Goal: Communication & Community: Answer question/provide support

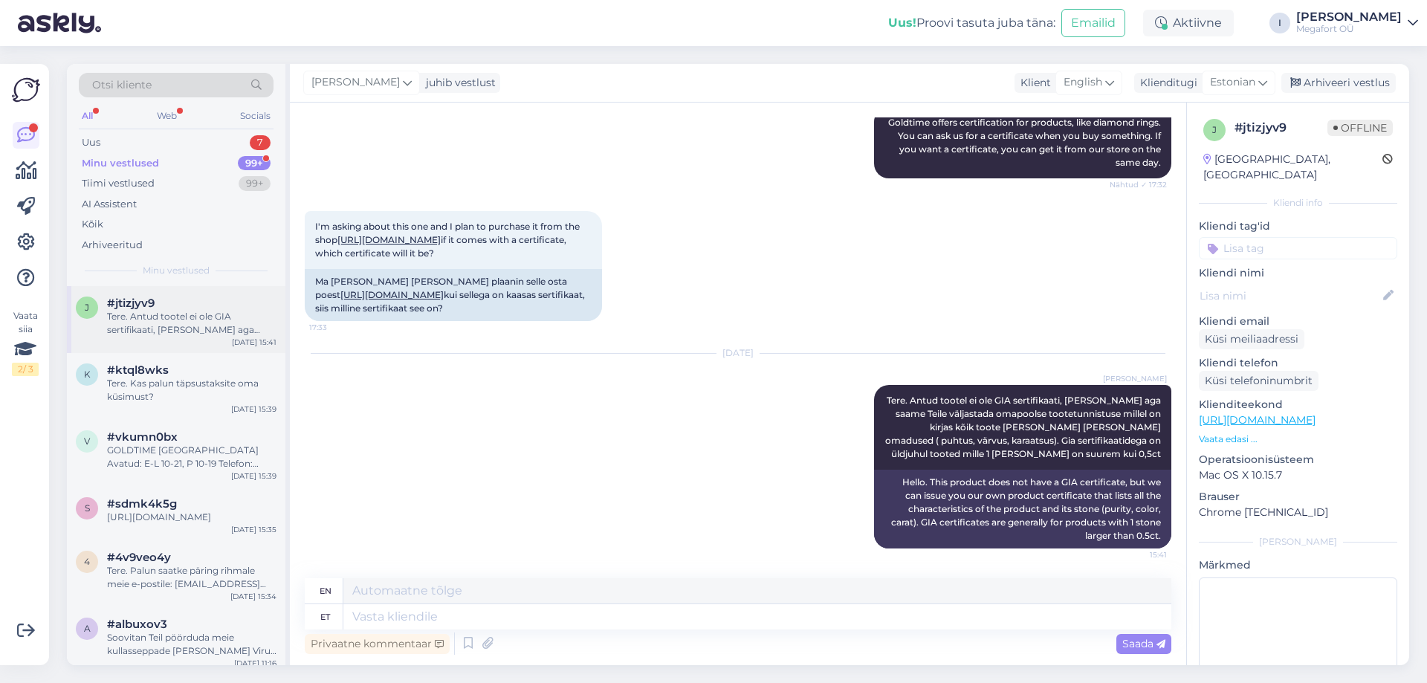
click at [120, 327] on div "Tere. Antud tootel ei ole GIA sertifikaati, [PERSON_NAME] aga saame Teile välja…" at bounding box center [191, 323] width 169 height 27
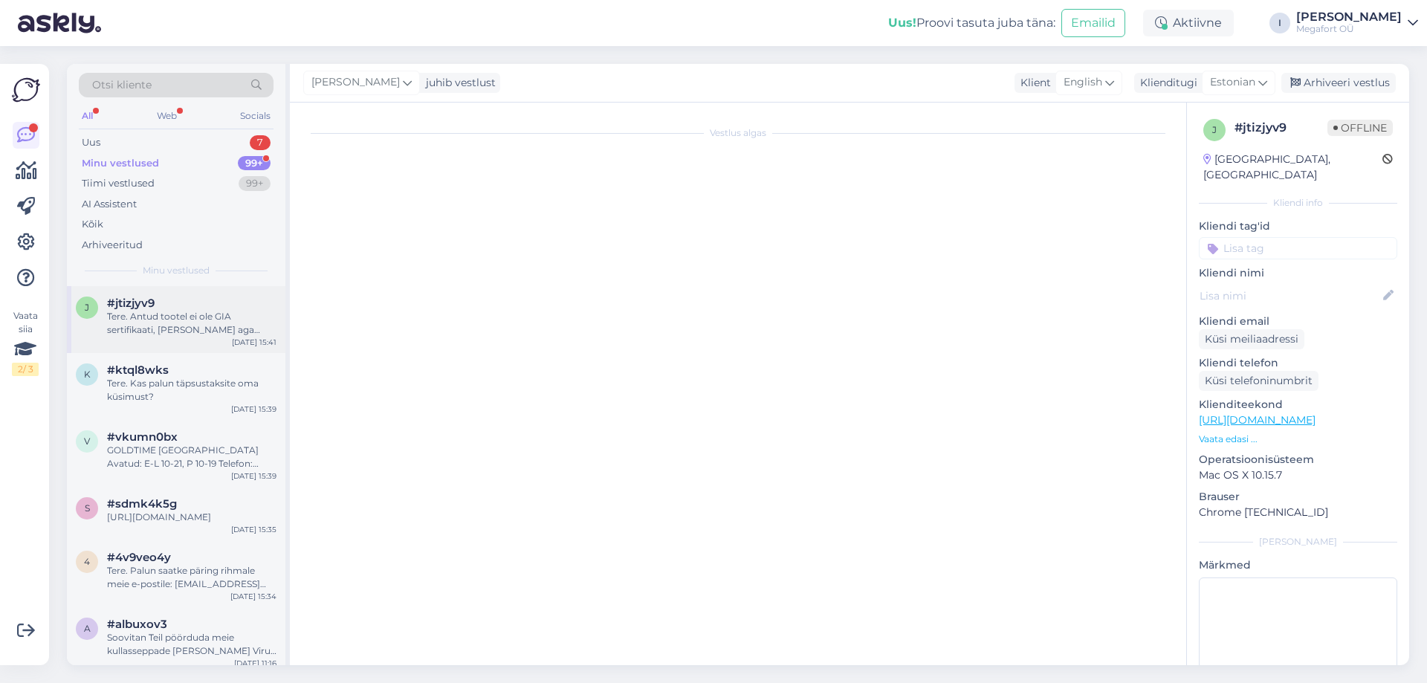
scroll to position [232, 0]
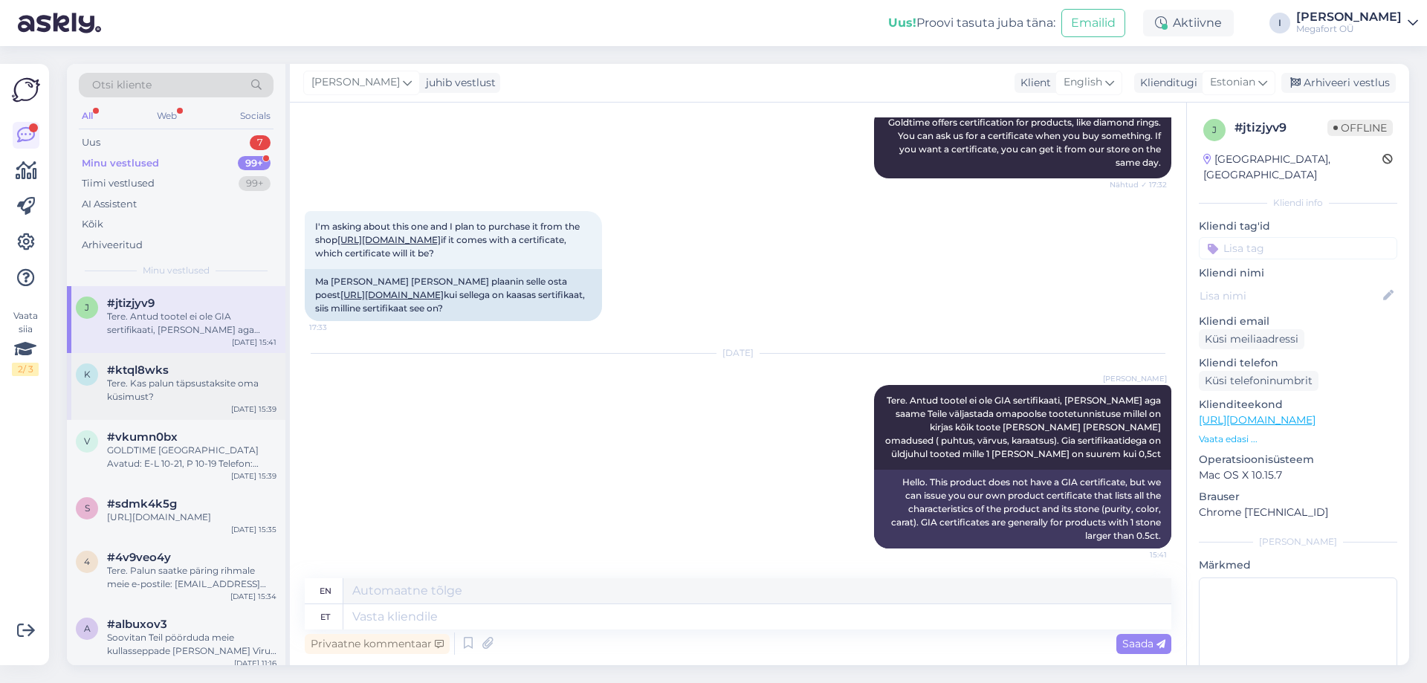
click at [172, 387] on div "Tere. Kas palun täpsustaksite oma küsimust?" at bounding box center [191, 390] width 169 height 27
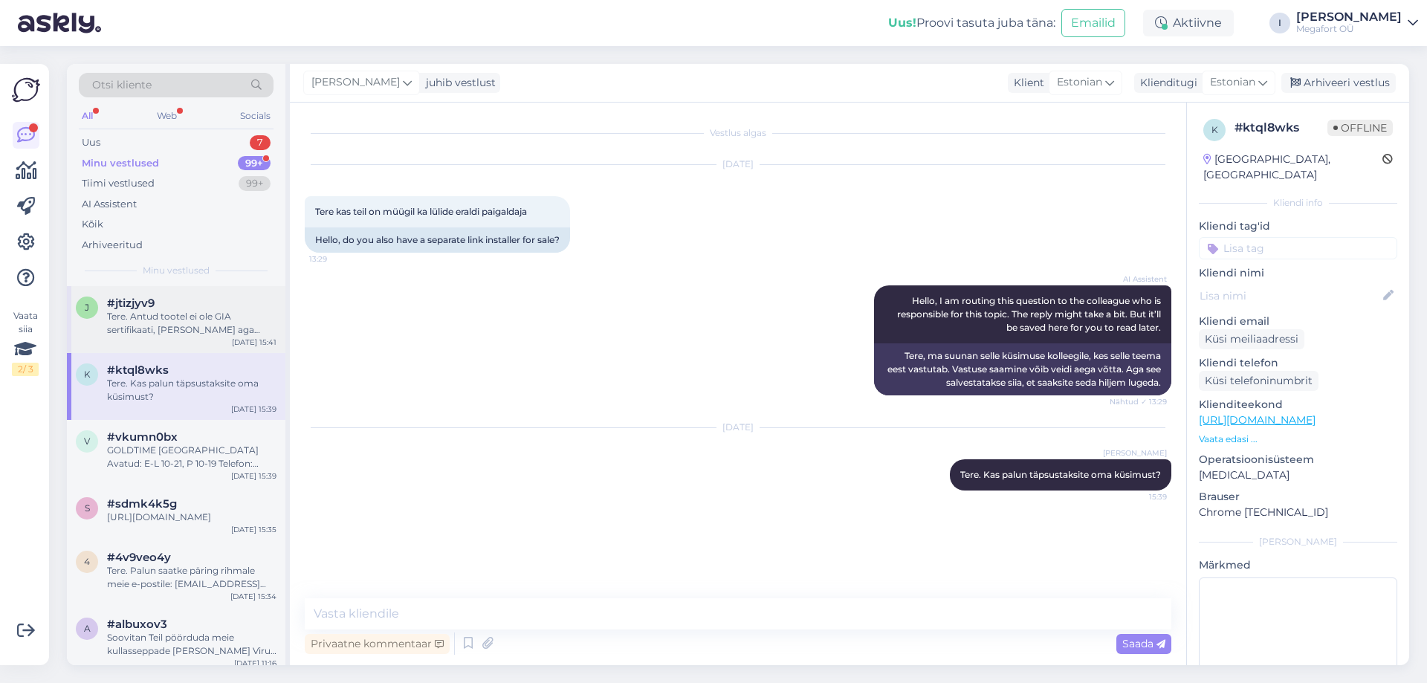
click at [184, 333] on div "Tere. Antud tootel ei ole GIA sertifikaati, [PERSON_NAME] aga saame Teile välja…" at bounding box center [191, 323] width 169 height 27
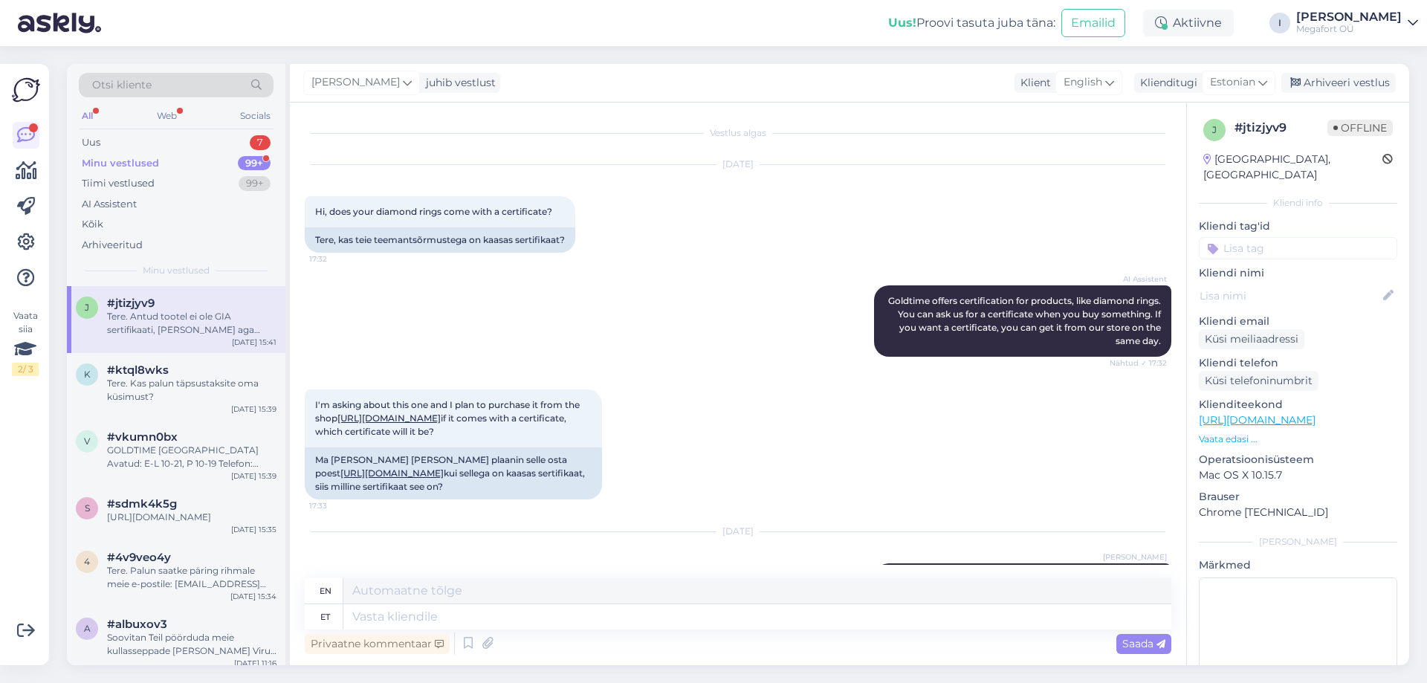
scroll to position [232, 0]
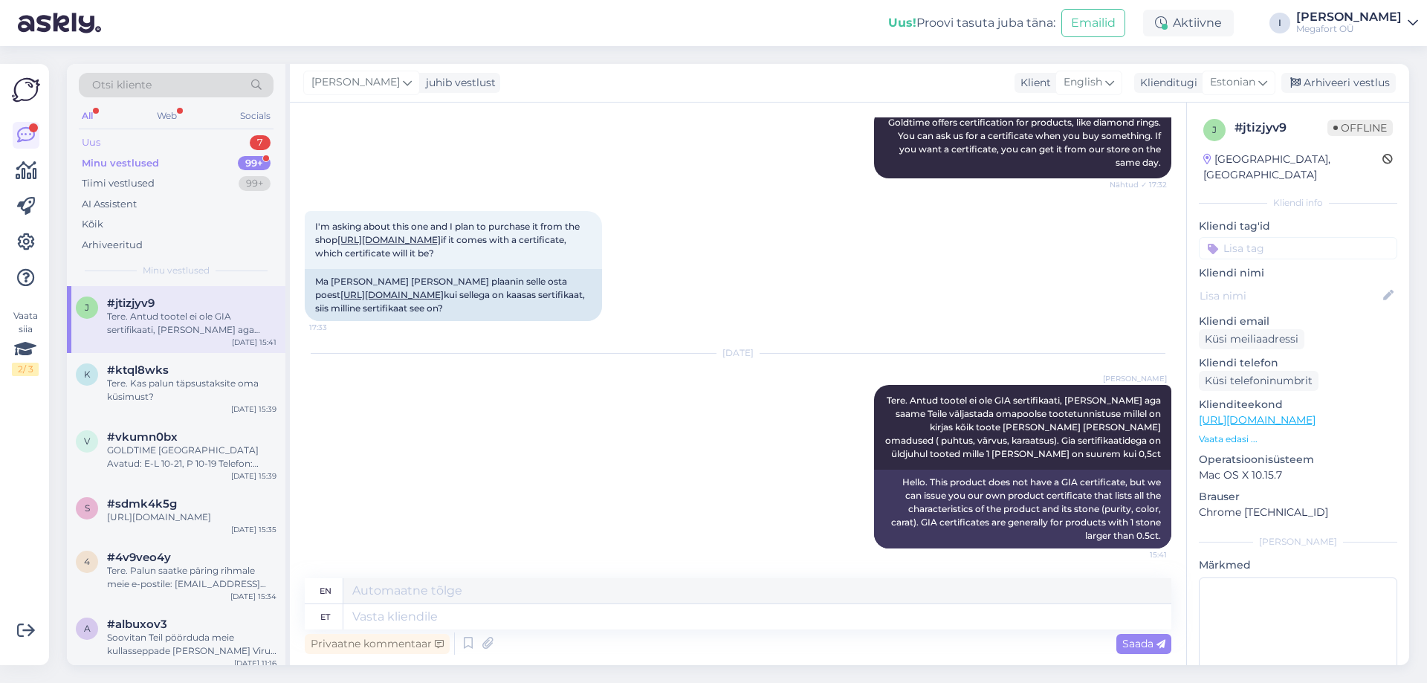
click at [121, 141] on div "Uus 7" at bounding box center [176, 142] width 195 height 21
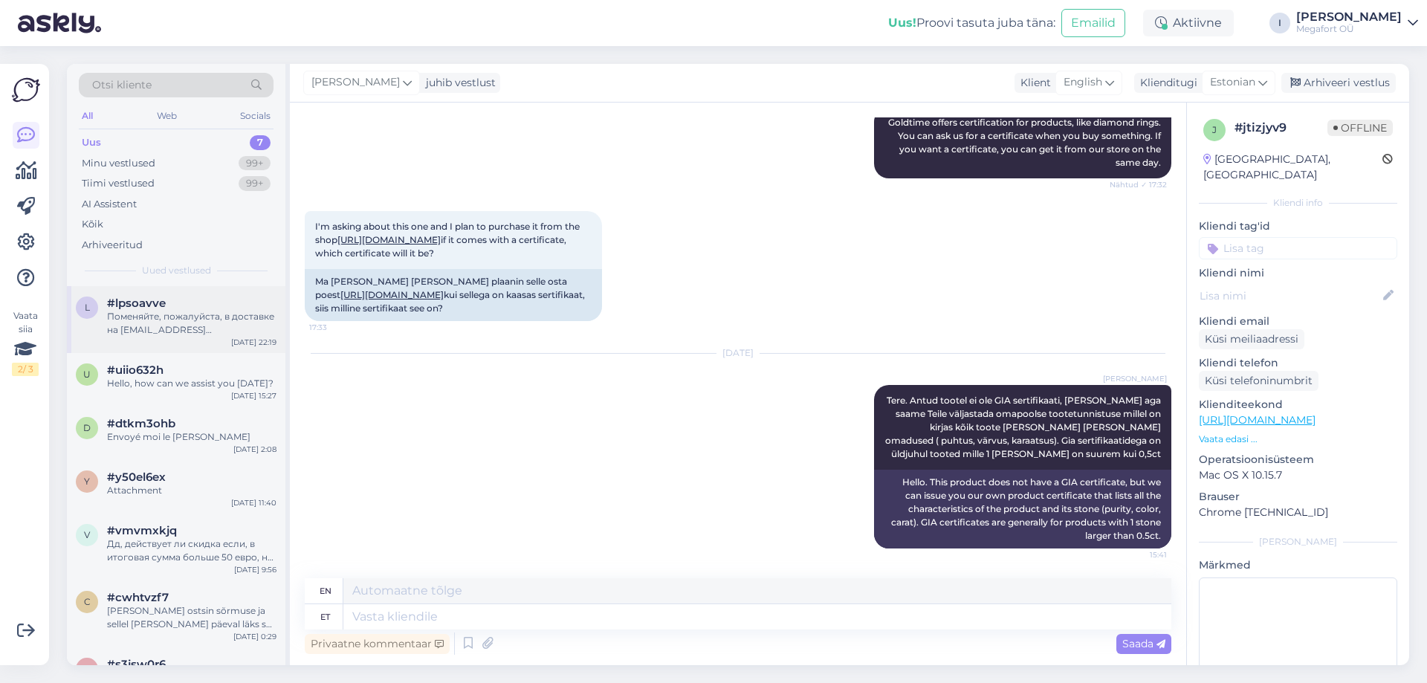
click at [134, 309] on span "#lpsoavve" at bounding box center [136, 303] width 59 height 13
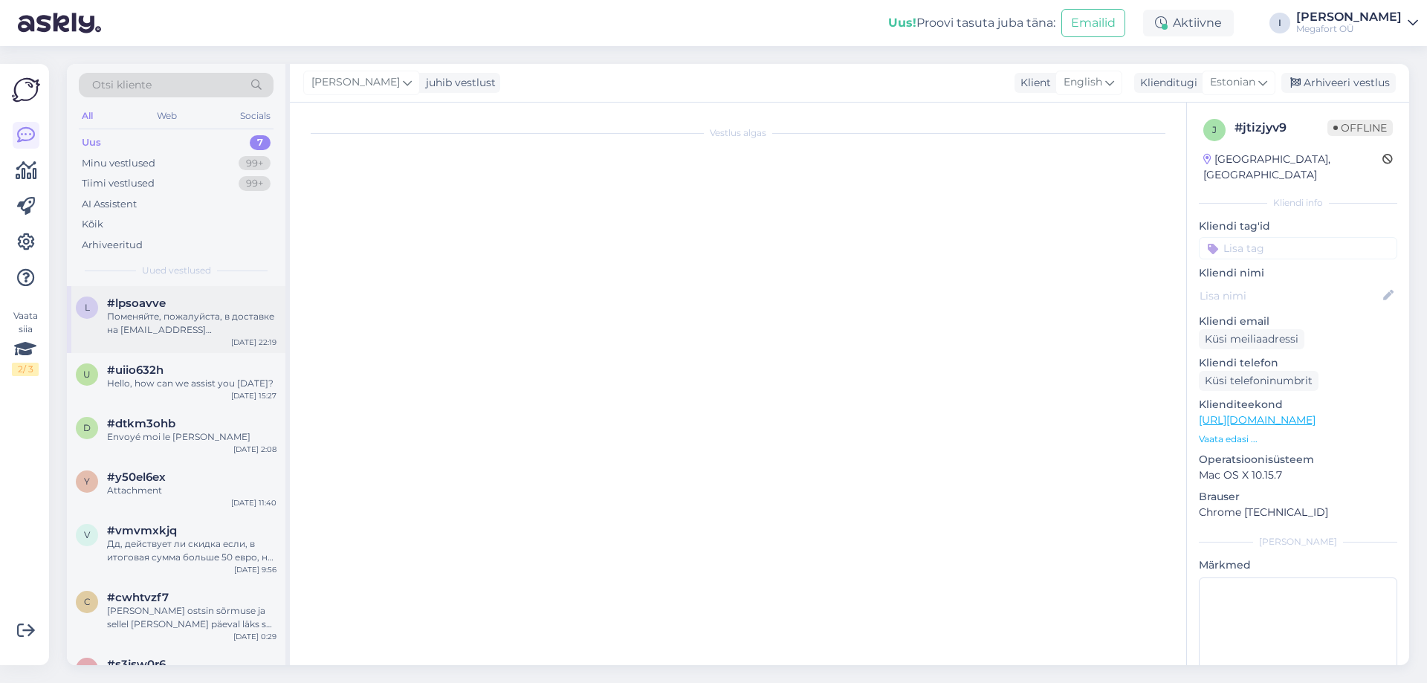
scroll to position [0, 0]
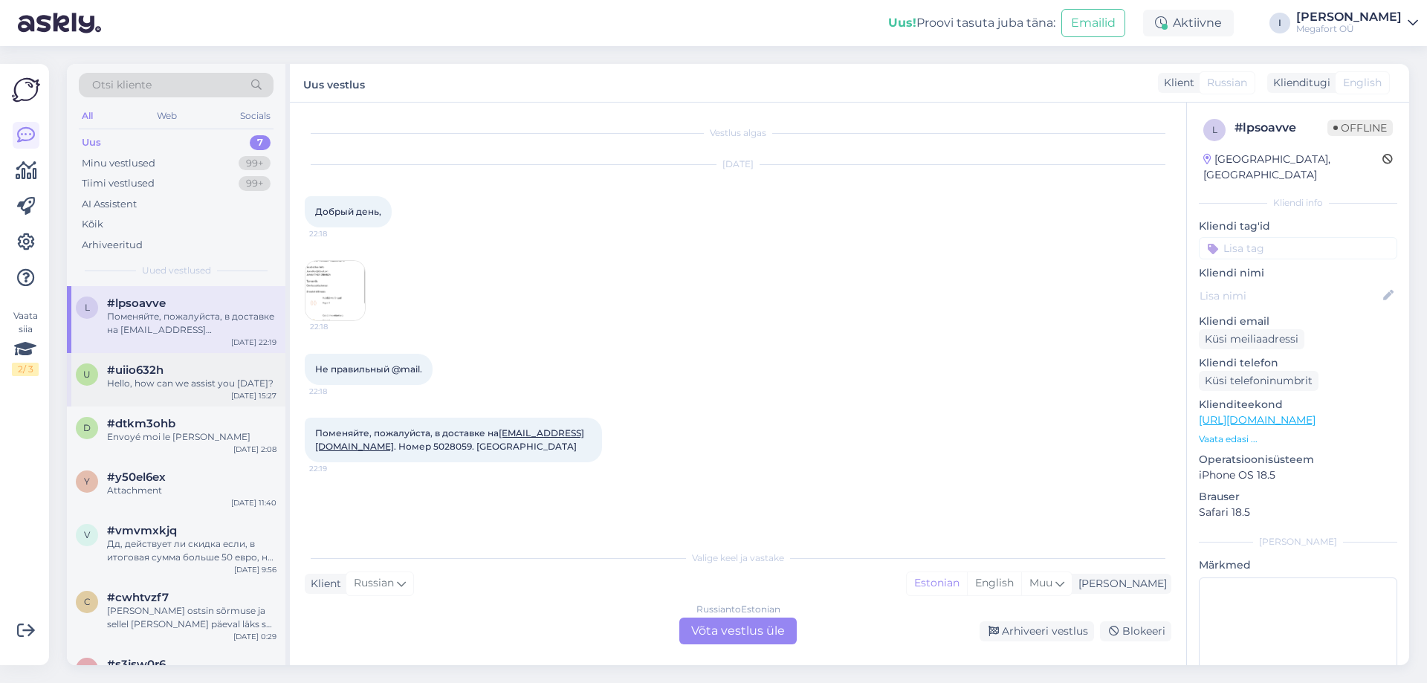
click at [163, 380] on div "Hello, how can we assist you [DATE]?" at bounding box center [191, 383] width 169 height 13
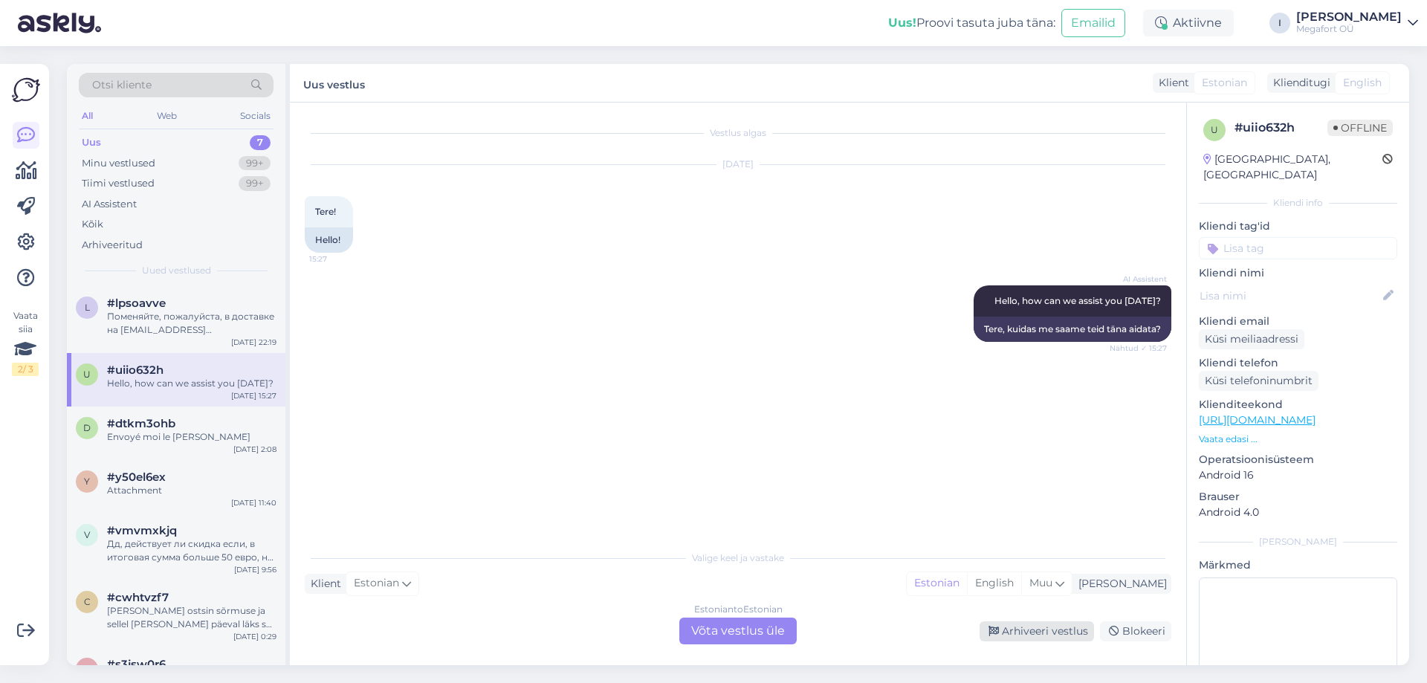
click at [1017, 630] on div "Arhiveeri vestlus" at bounding box center [1037, 631] width 114 height 20
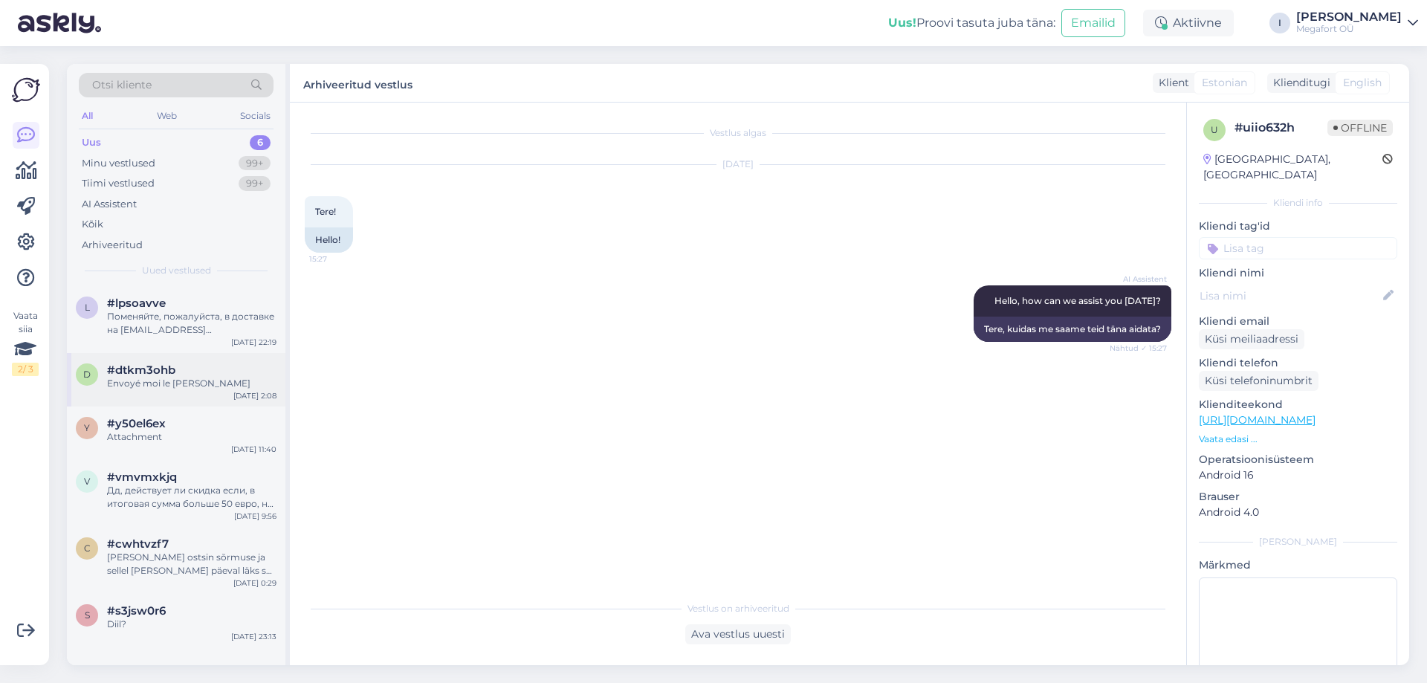
click at [110, 381] on div "Envoyé moi le [PERSON_NAME]" at bounding box center [191, 383] width 169 height 13
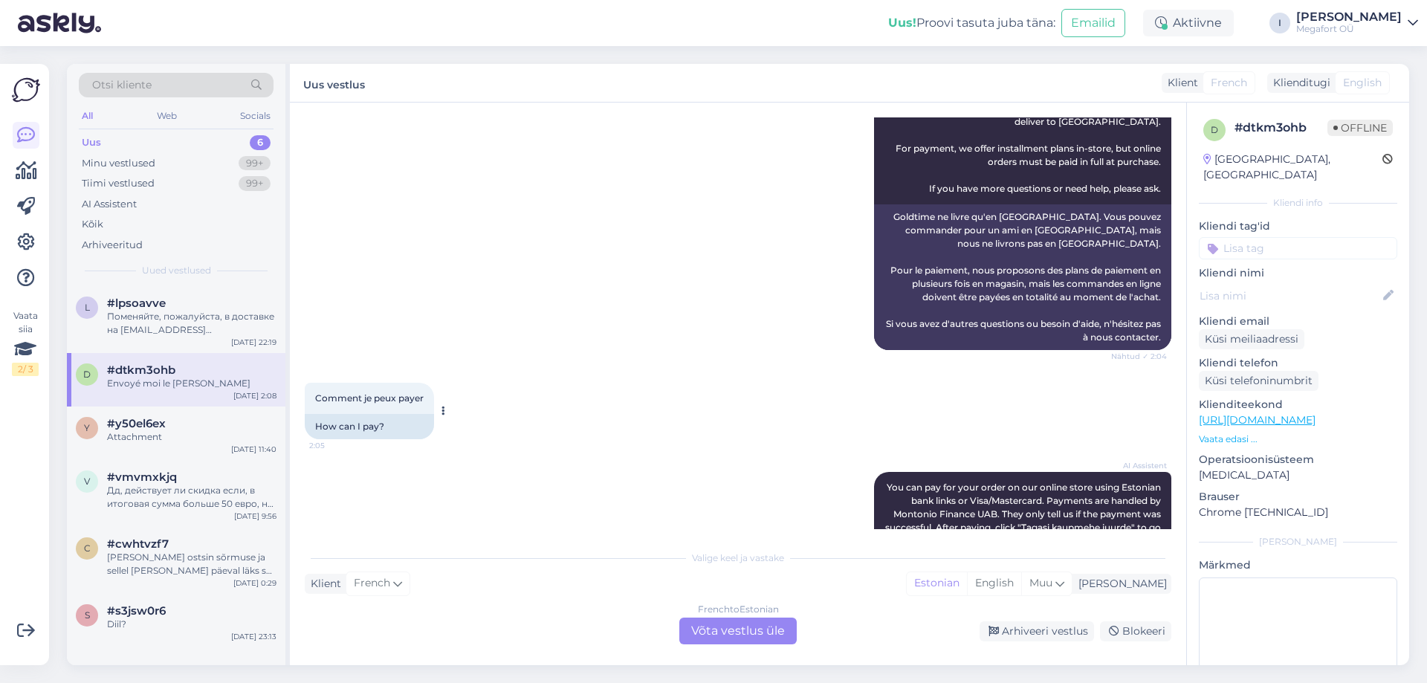
scroll to position [297, 0]
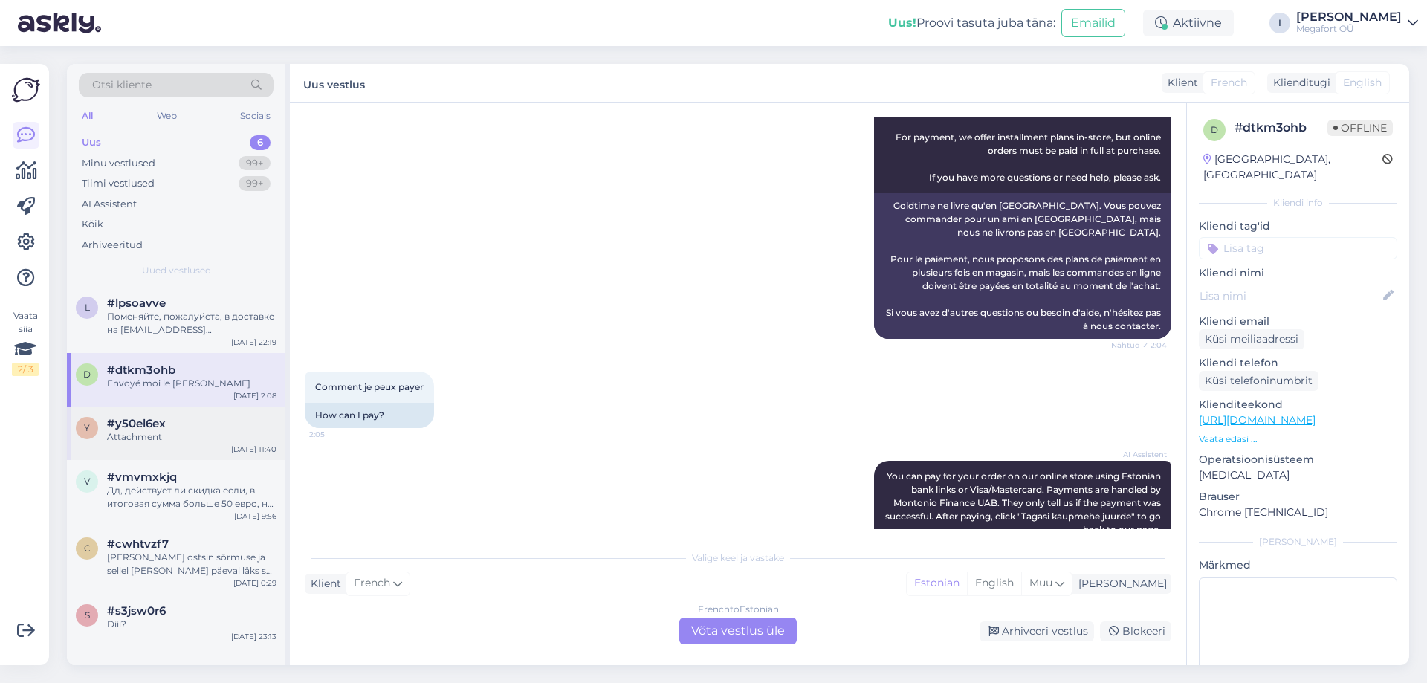
click at [184, 418] on div "#y50el6ex" at bounding box center [191, 423] width 169 height 13
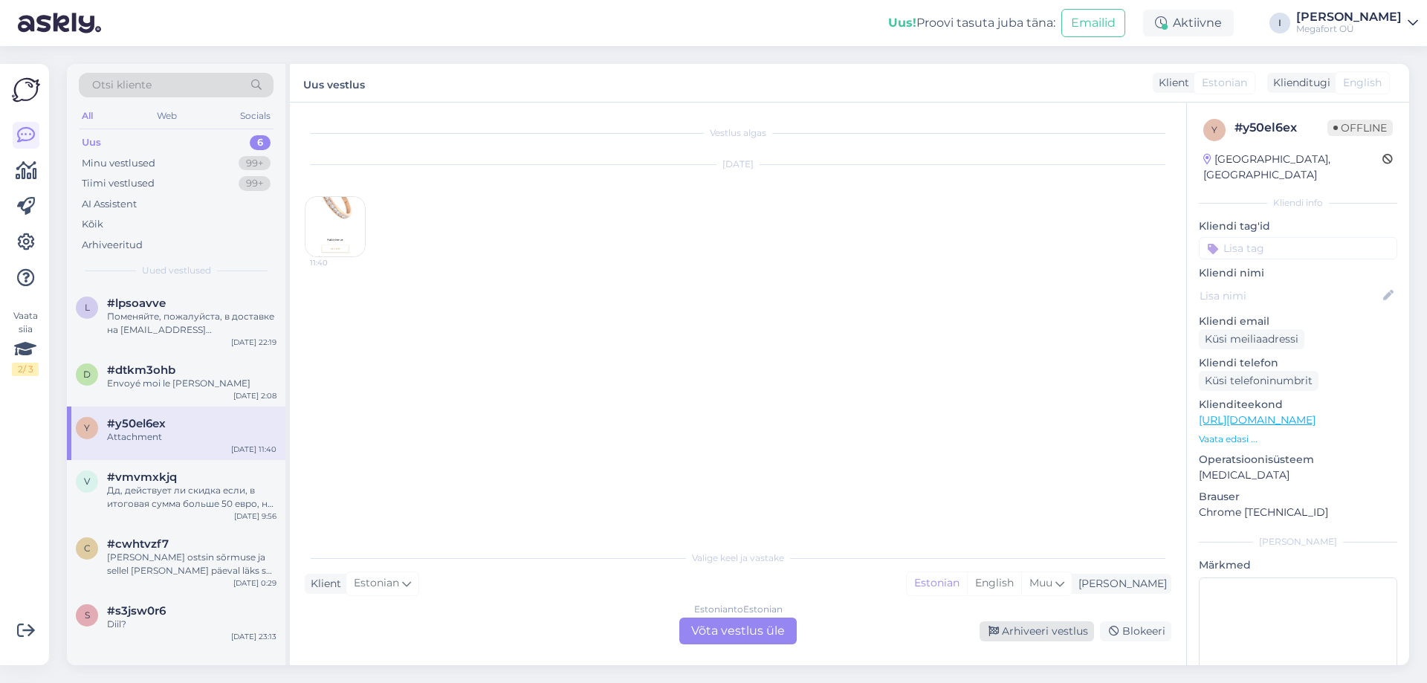
click at [1031, 632] on div "Arhiveeri vestlus" at bounding box center [1037, 631] width 114 height 20
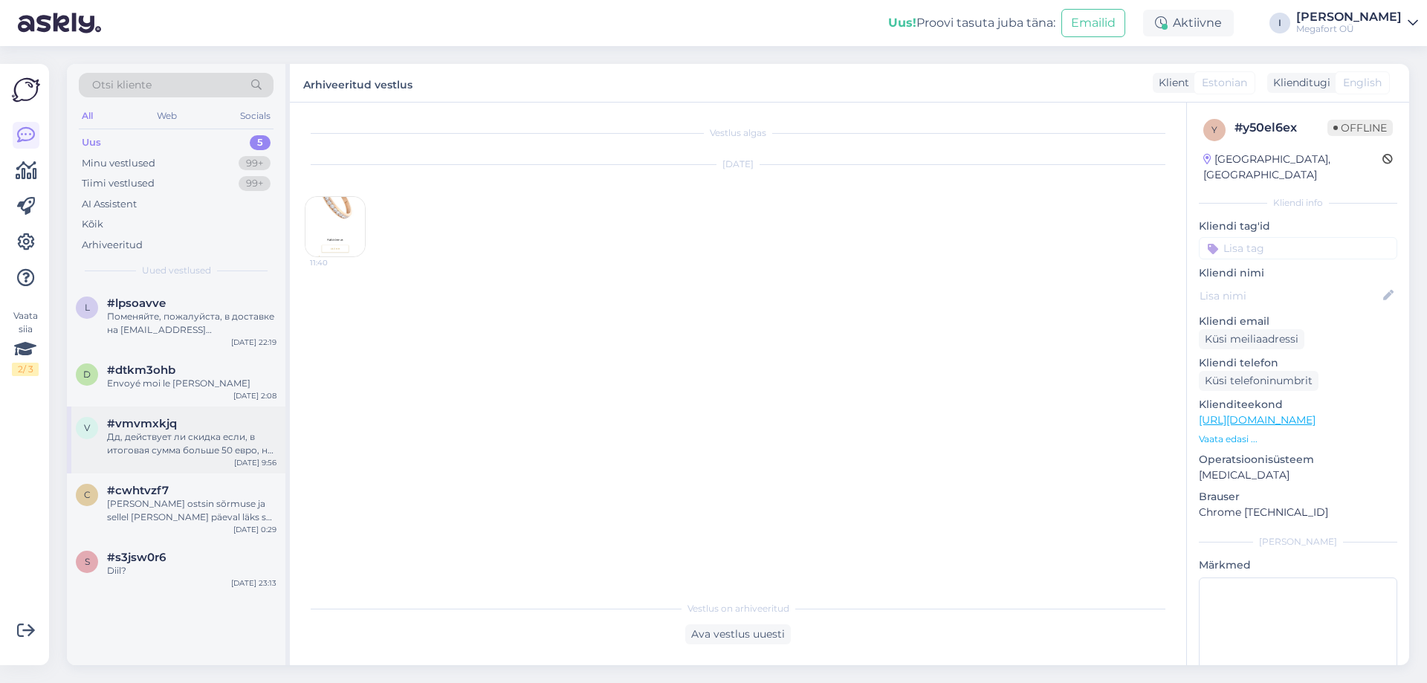
click at [155, 441] on div "Дд, действует ли скидка если, в итоговая сумма больше 50 евро, но есть товары, …" at bounding box center [191, 443] width 169 height 27
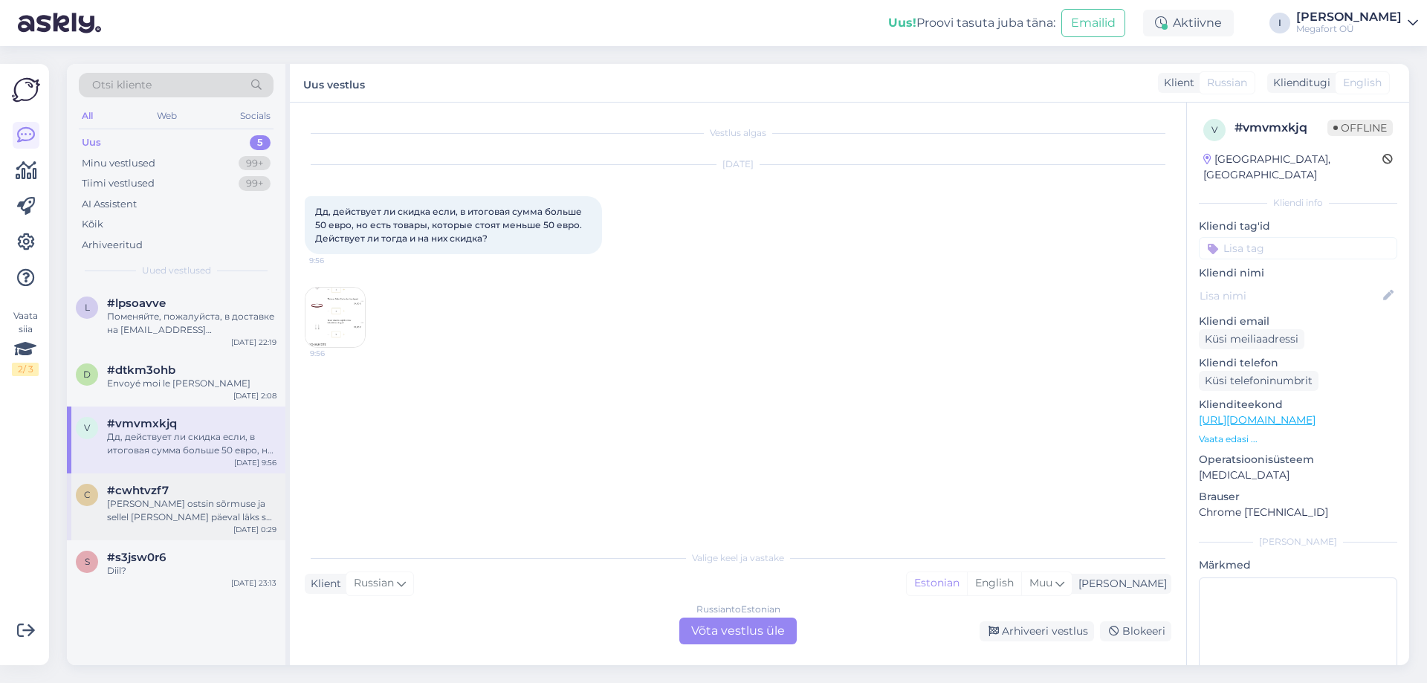
click at [171, 502] on div "[PERSON_NAME] ostsin sõrmuse ja sellel [PERSON_NAME] päeval läks see katki, see…" at bounding box center [191, 510] width 169 height 27
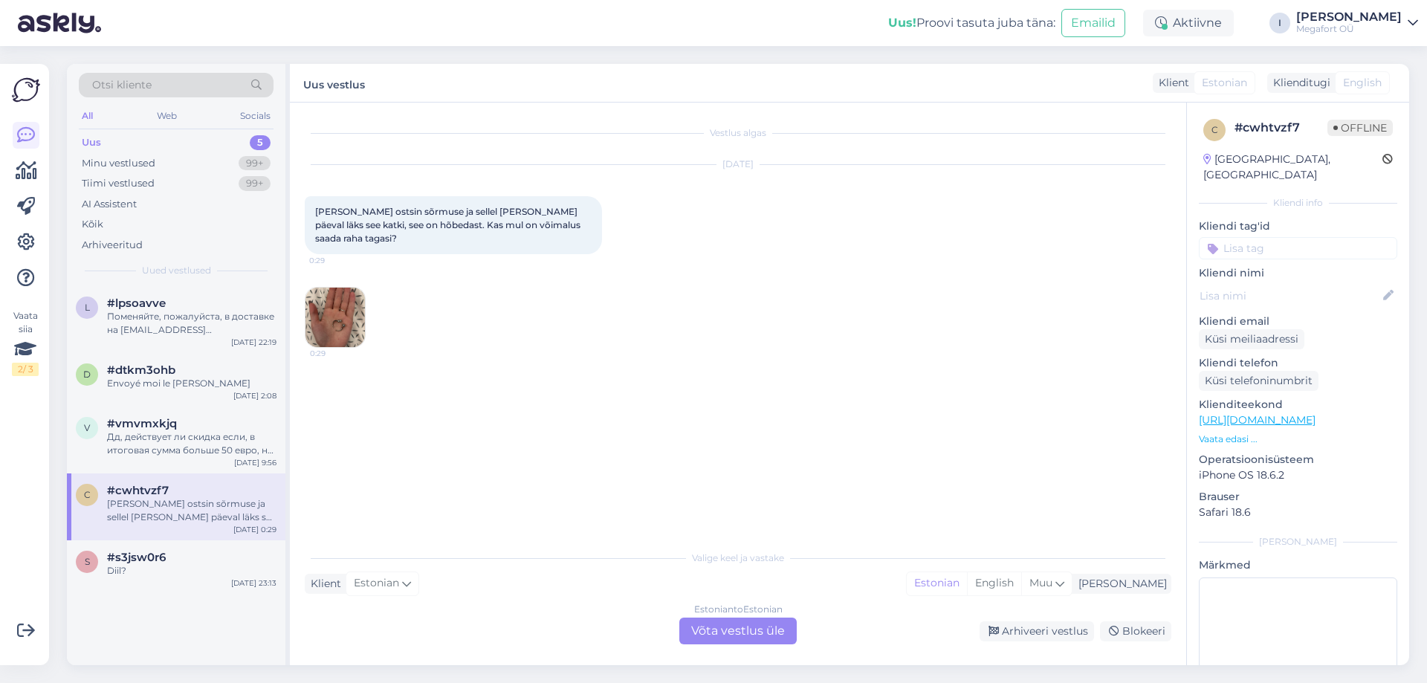
click at [320, 308] on img at bounding box center [334, 317] width 59 height 59
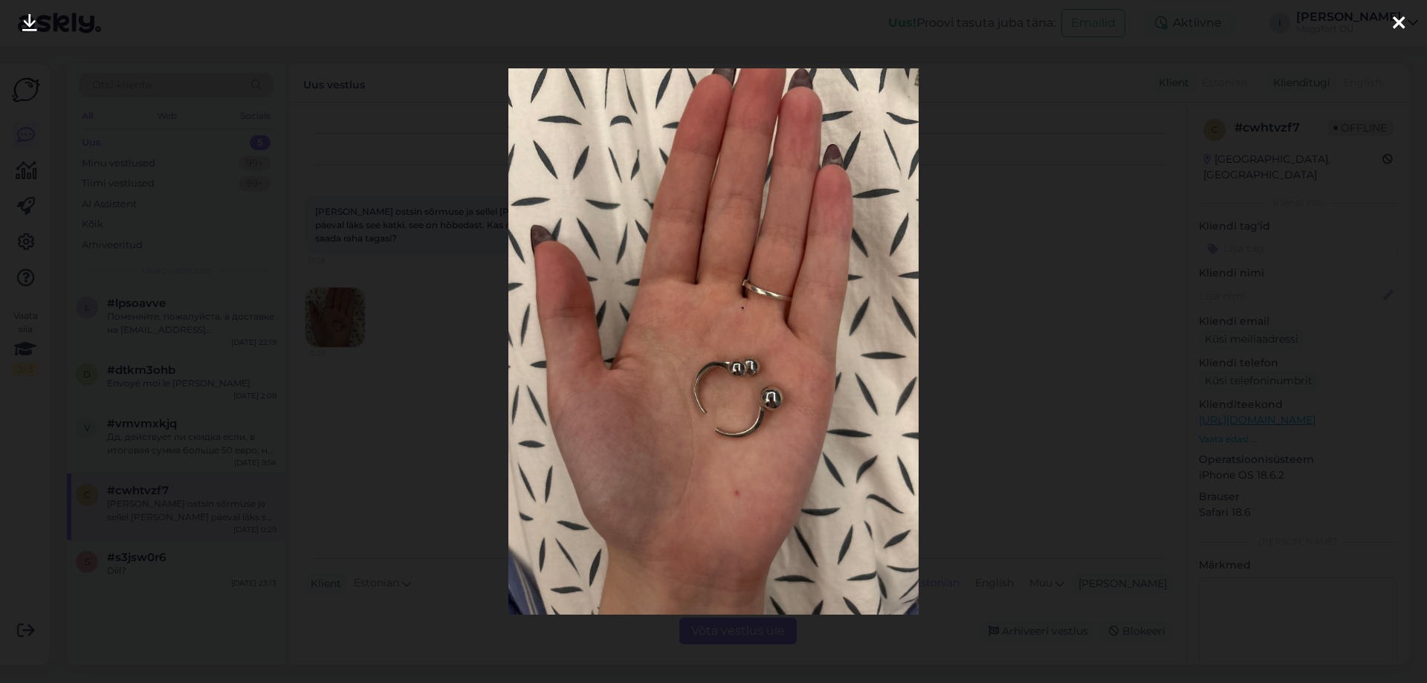
click at [959, 297] on div at bounding box center [713, 341] width 1427 height 683
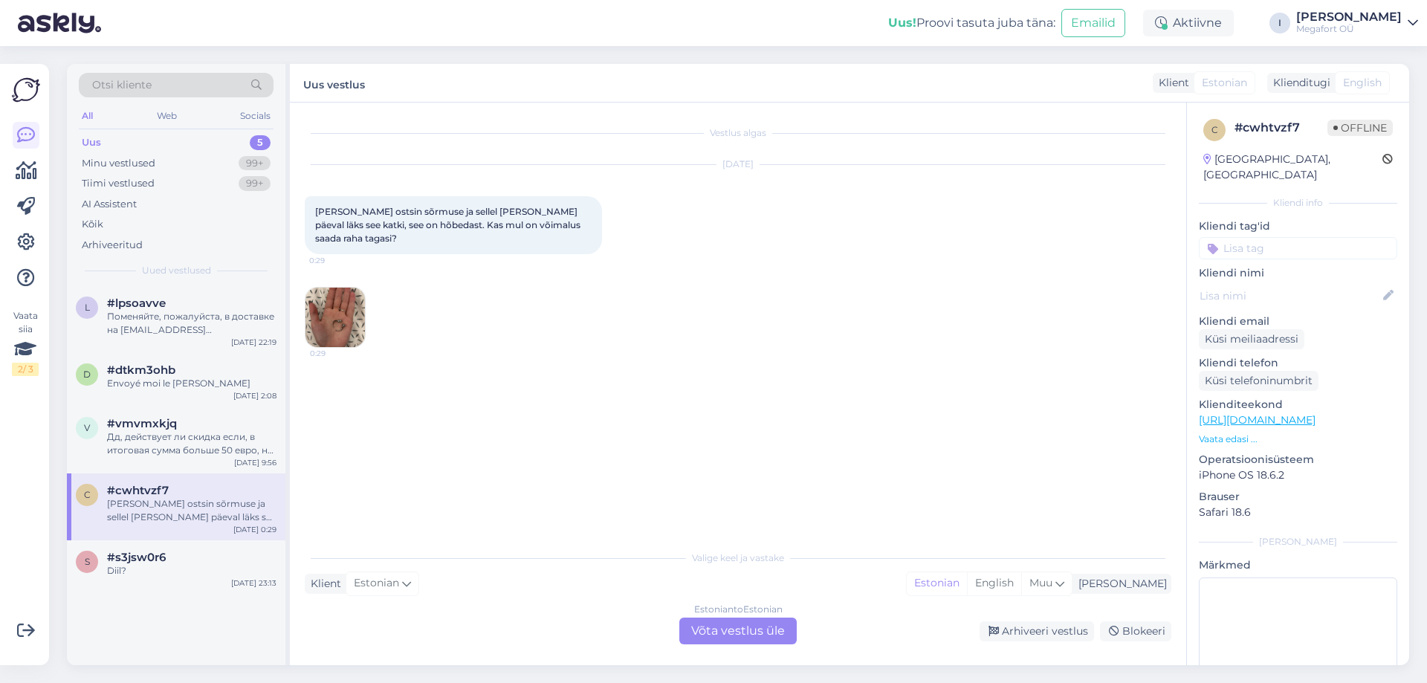
click at [708, 635] on div "Estonian to Estonian Võta vestlus üle" at bounding box center [737, 631] width 117 height 27
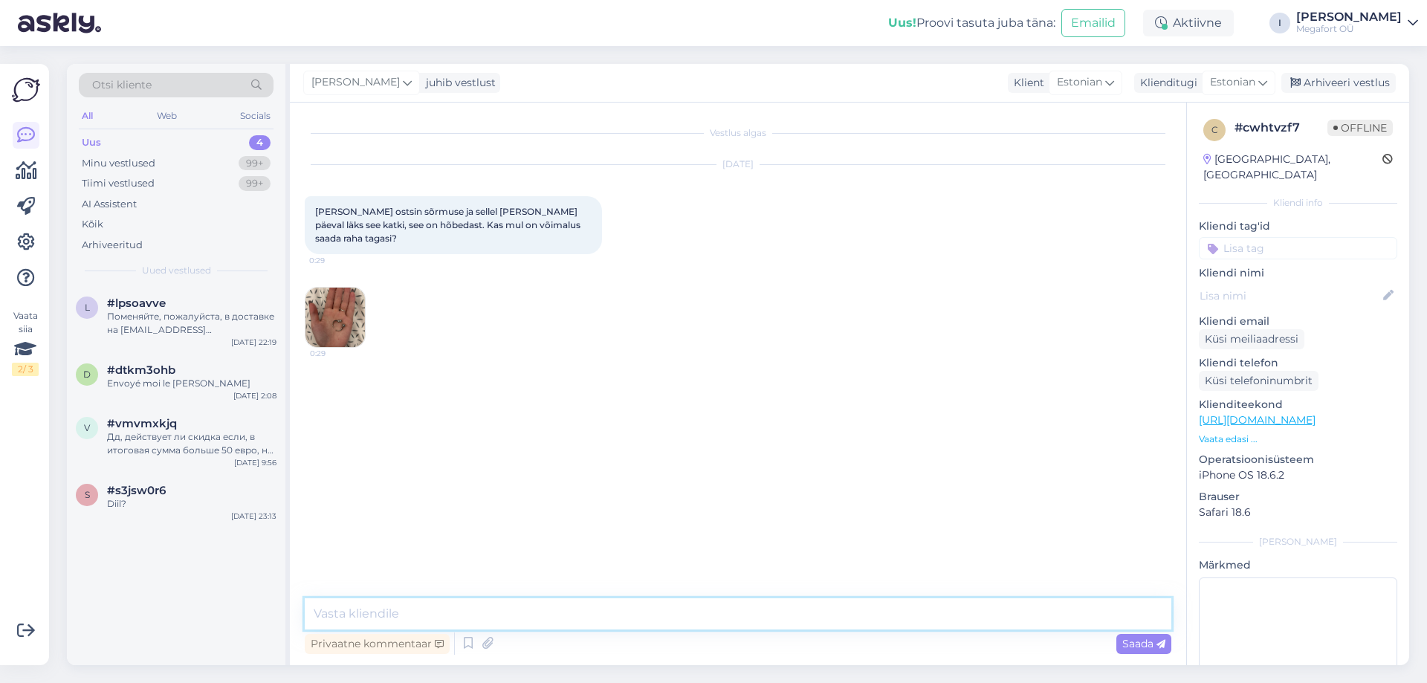
click at [508, 616] on textarea at bounding box center [738, 613] width 867 height 31
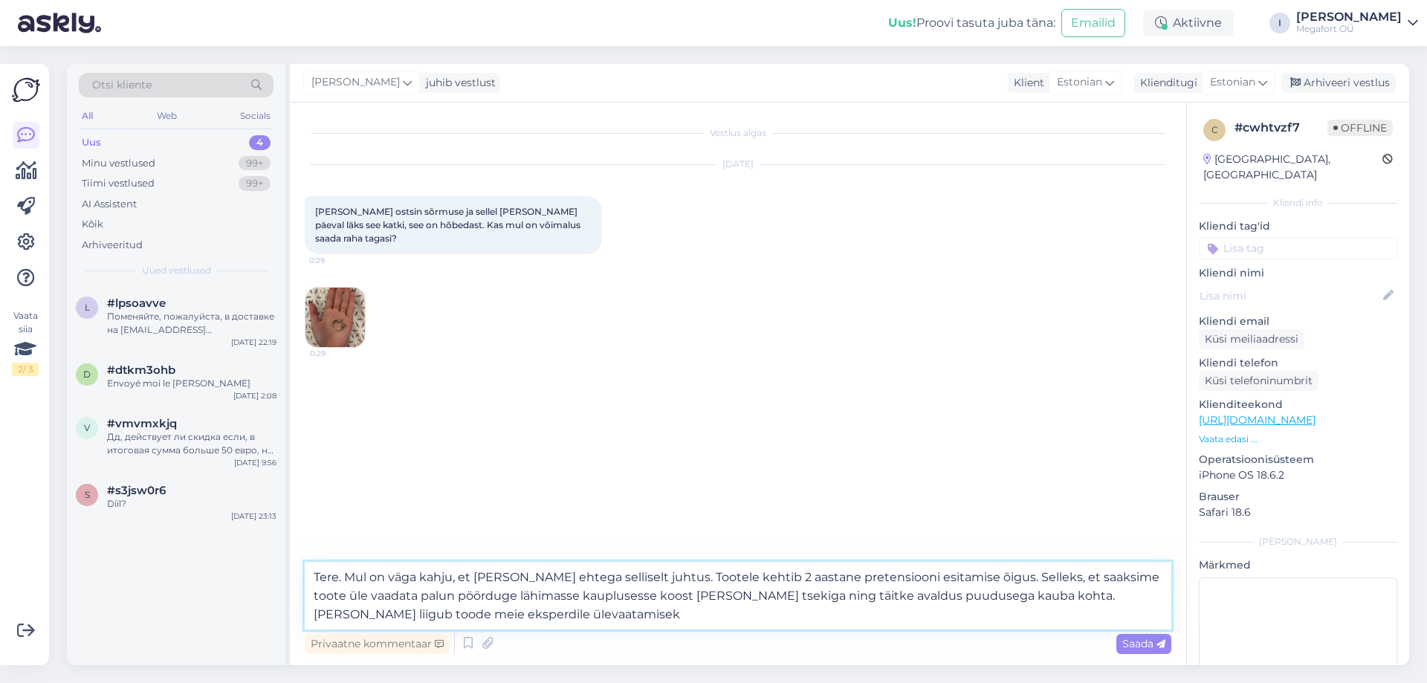
type textarea "Tere. Mul on väga kahju, et [PERSON_NAME] ehtega selliselt juhtus. Tootele keht…"
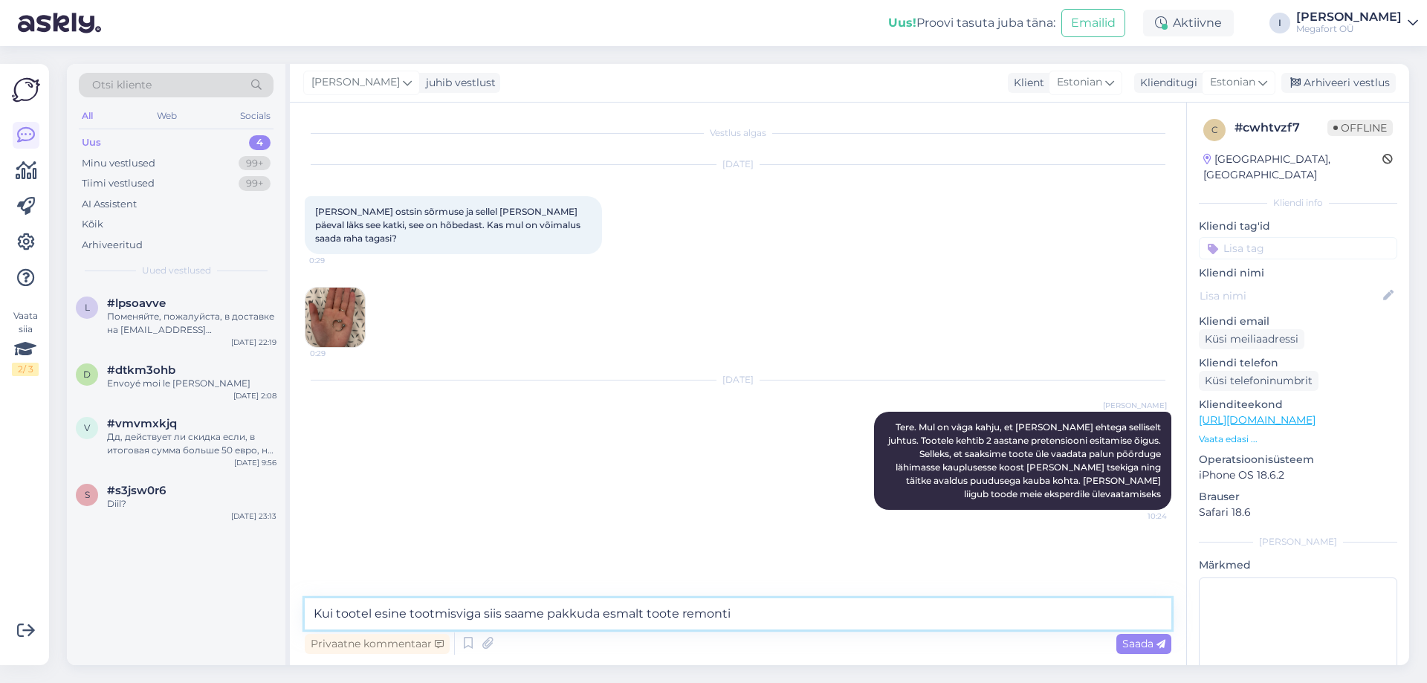
type textarea "Kui tootel esine tootmisviga siis saame pakkuda esmalt toote remonti"
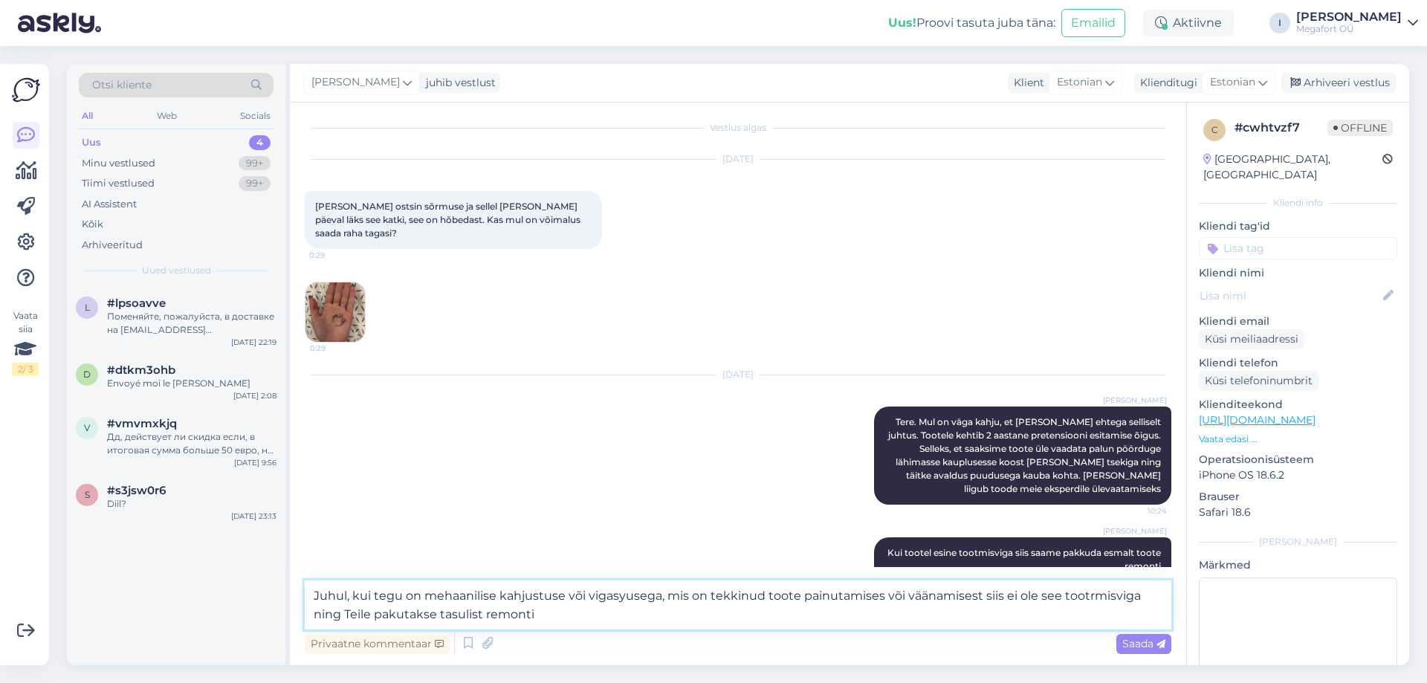
click at [439, 612] on textarea "Juhul, kui tegu on mehaanilise kahjustuse või vigasyusega, mis on tekkinud toot…" at bounding box center [738, 604] width 867 height 49
type textarea "Juhul, kui tegu on mehaanilise kahjustuse või vigasyusega, mis on tekkinud toot…"
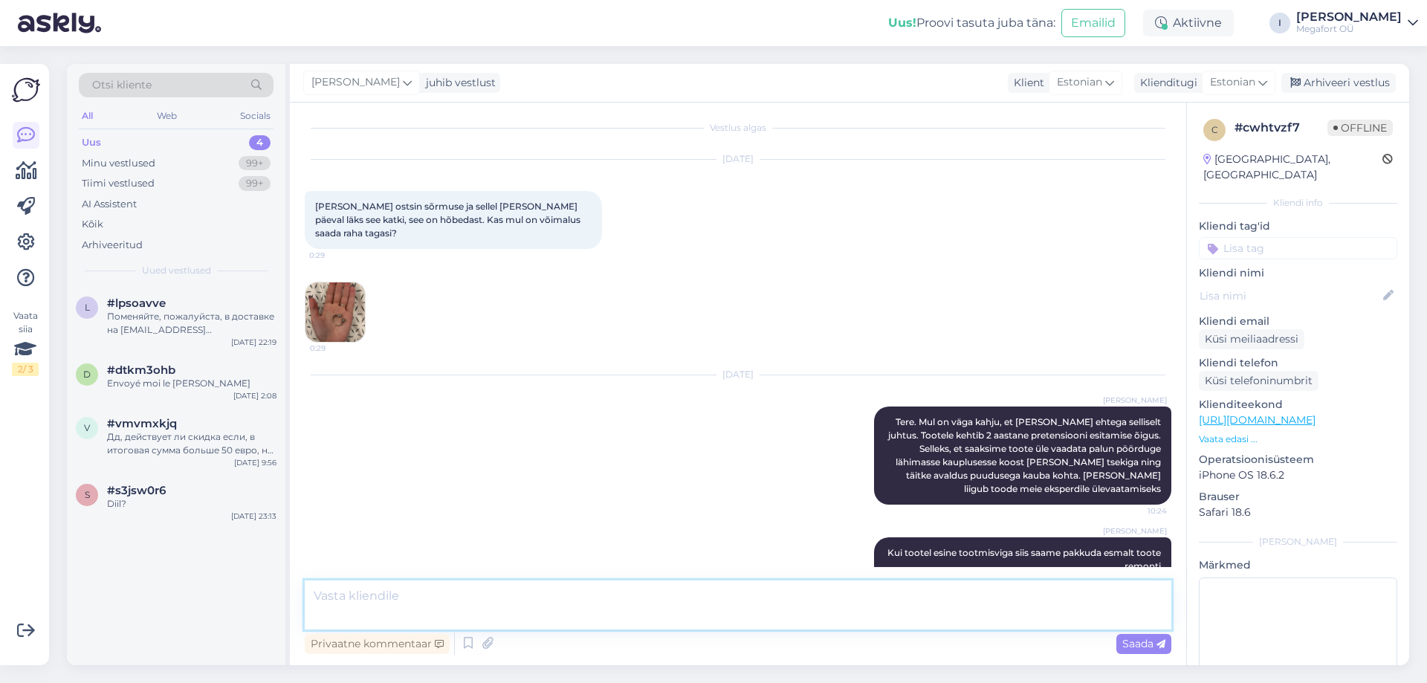
scroll to position [109, 0]
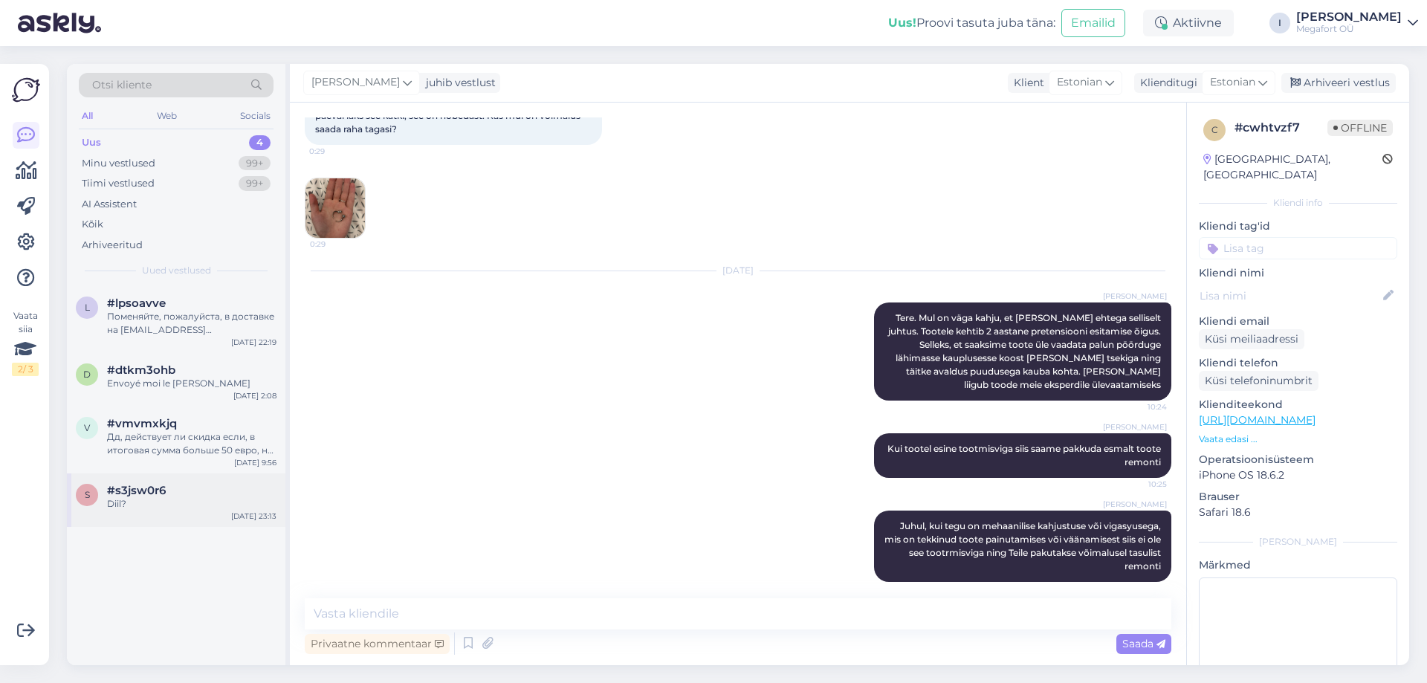
click at [221, 496] on div "#s3jsw0r6" at bounding box center [191, 490] width 169 height 13
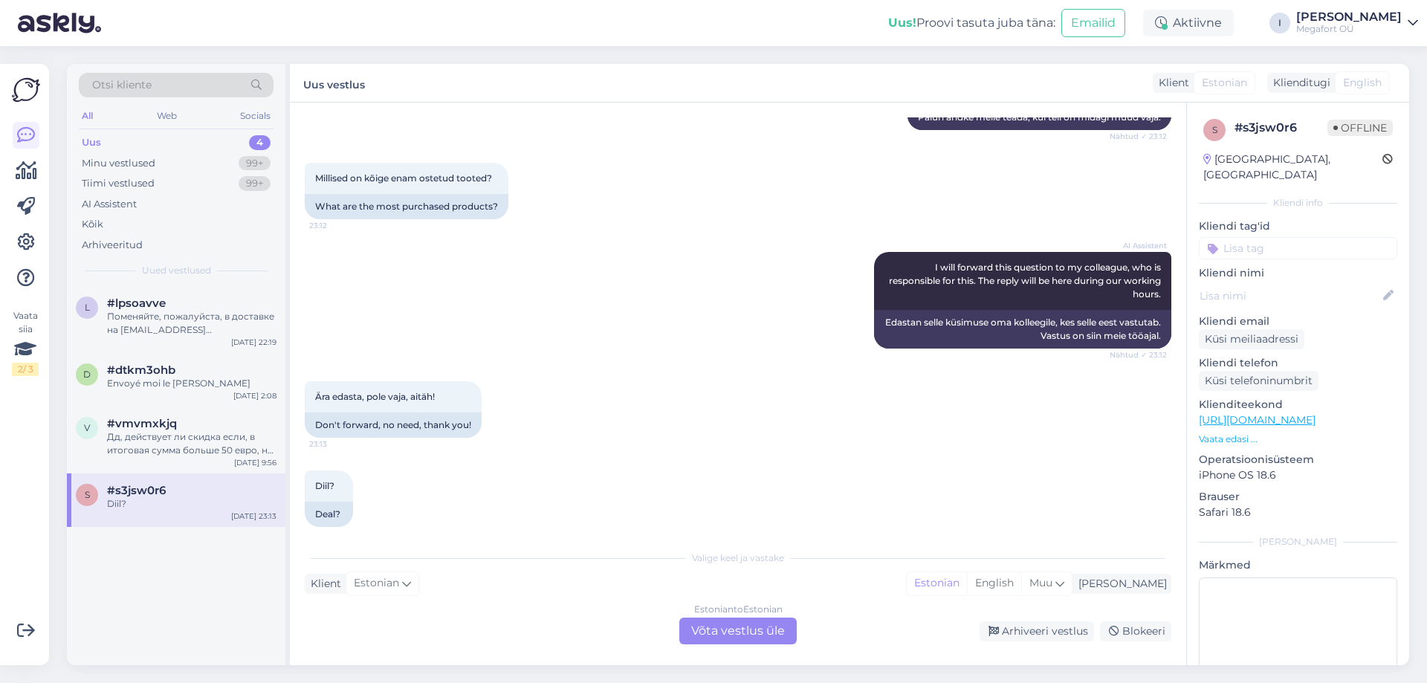
scroll to position [609, 0]
click at [1052, 635] on div "Arhiveeri vestlus" at bounding box center [1037, 631] width 114 height 20
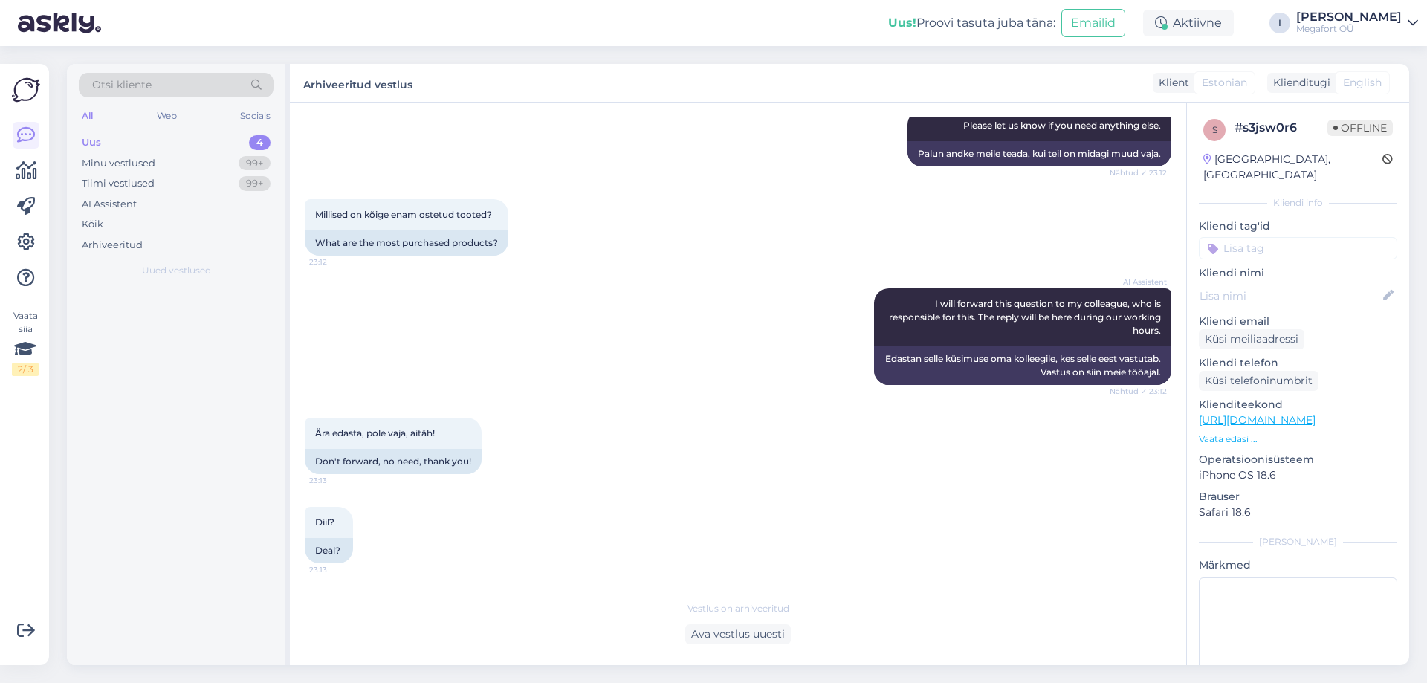
scroll to position [559, 0]
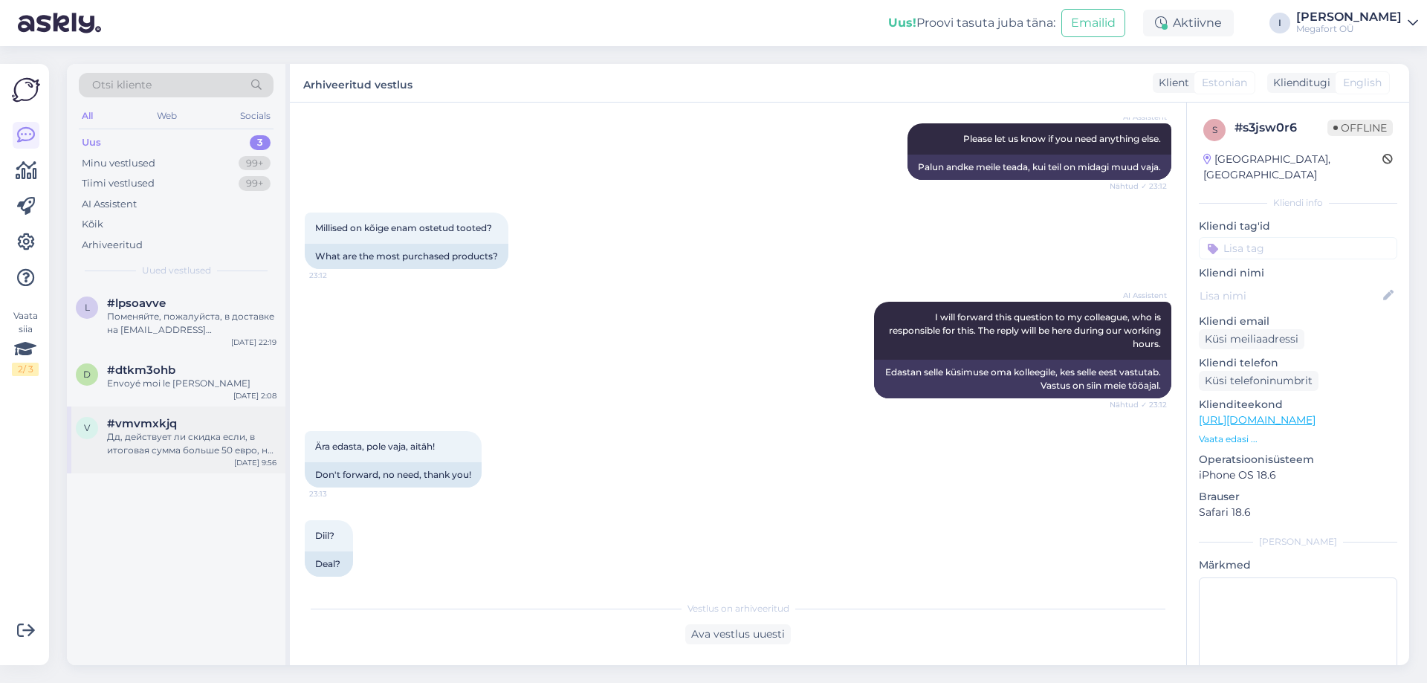
click at [135, 430] on span "#vmvmxkjq" at bounding box center [142, 423] width 70 height 13
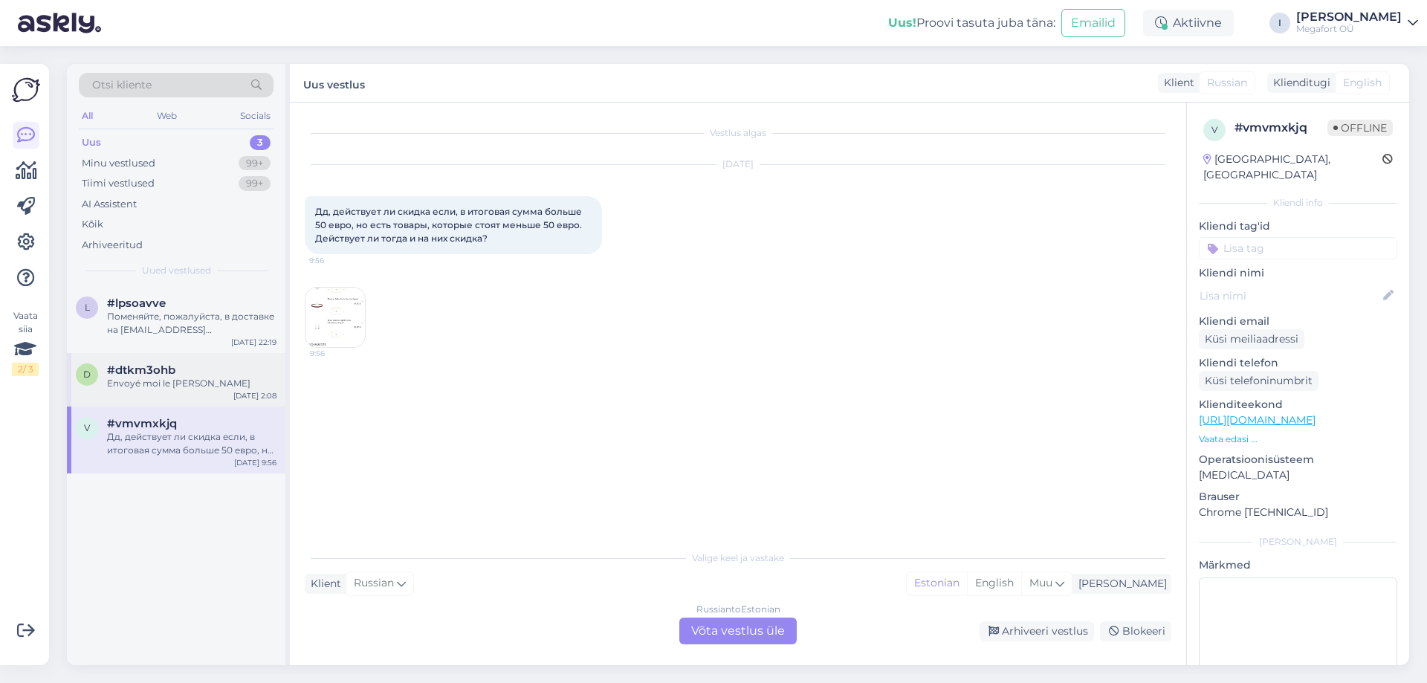
click at [205, 365] on div "#dtkm3ohb" at bounding box center [191, 369] width 169 height 13
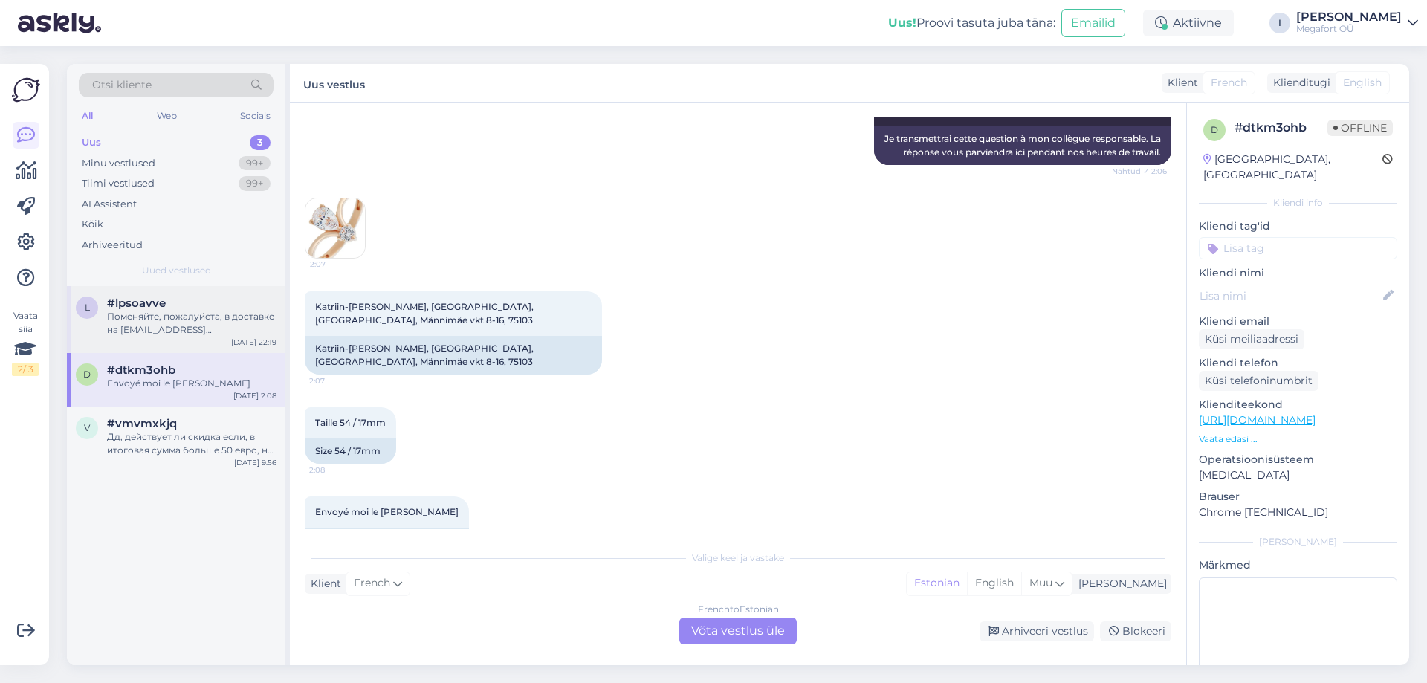
click at [212, 302] on div "#lpsoavve" at bounding box center [191, 303] width 169 height 13
